Goal: Check status: Check status

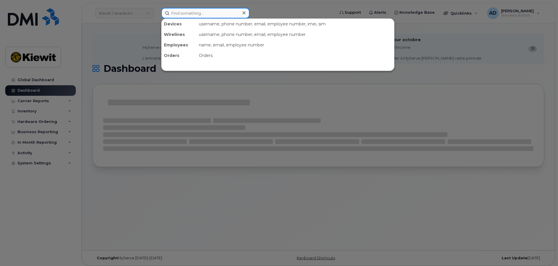
click at [185, 15] on input at bounding box center [205, 13] width 88 height 10
paste input "4034794185"
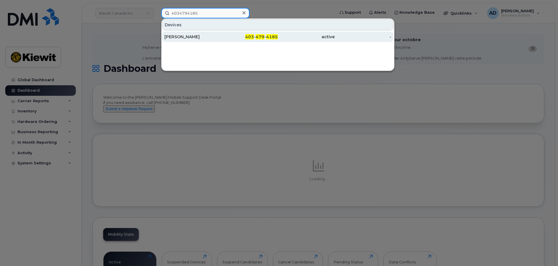
type input "4034794185"
click at [245, 39] on div "403 - 479 - 4185" at bounding box center [249, 37] width 57 height 6
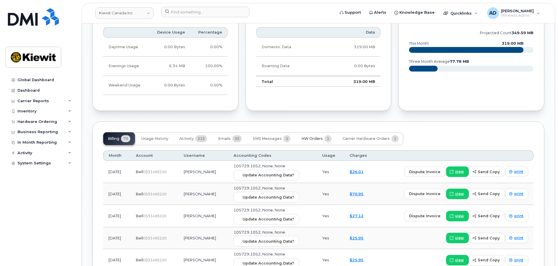
click at [318, 136] on span "HW Orders" at bounding box center [311, 138] width 21 height 5
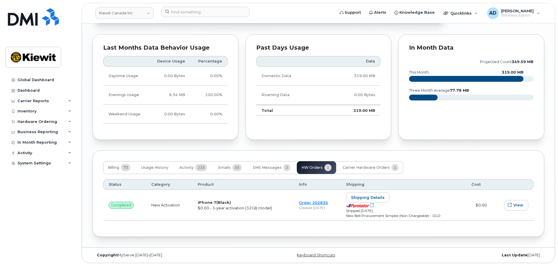
scroll to position [502, 0]
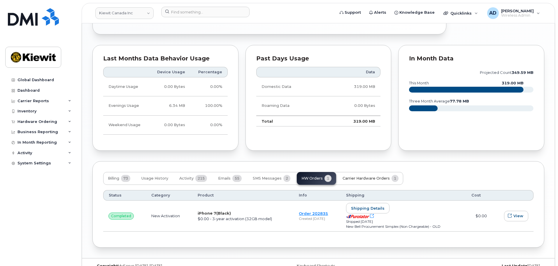
click at [348, 176] on span "Carrier Hardware Orders" at bounding box center [365, 178] width 47 height 5
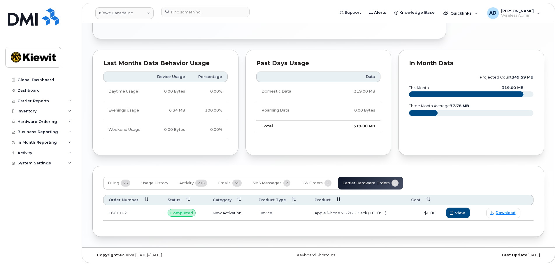
scroll to position [487, 0]
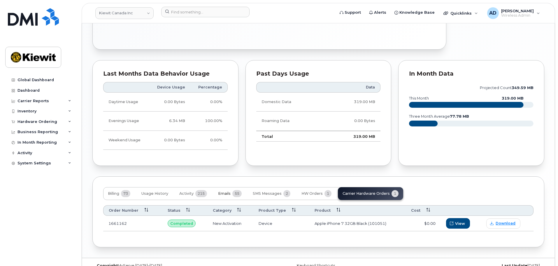
click at [239, 190] on span "55" at bounding box center [236, 193] width 9 height 7
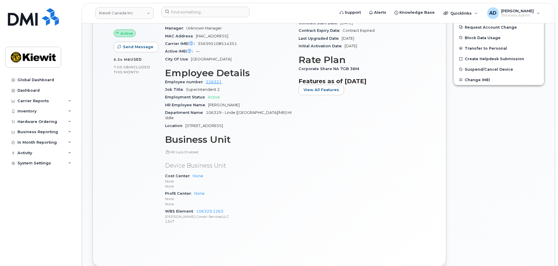
scroll to position [254, 0]
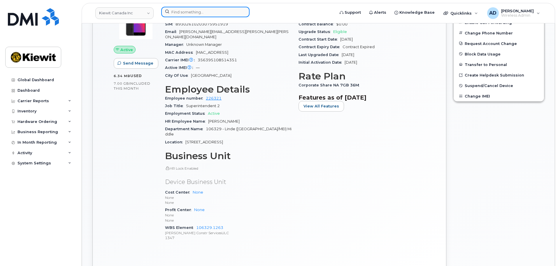
click at [187, 13] on input at bounding box center [205, 12] width 88 height 10
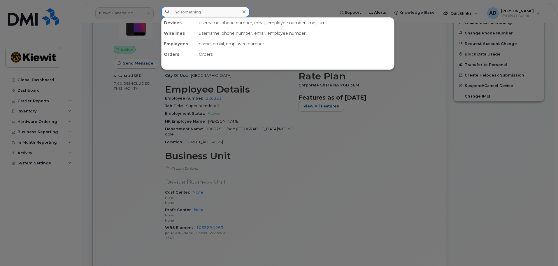
paste input "CS0806437"
type input "CS0806437"
